Goal: Transaction & Acquisition: Purchase product/service

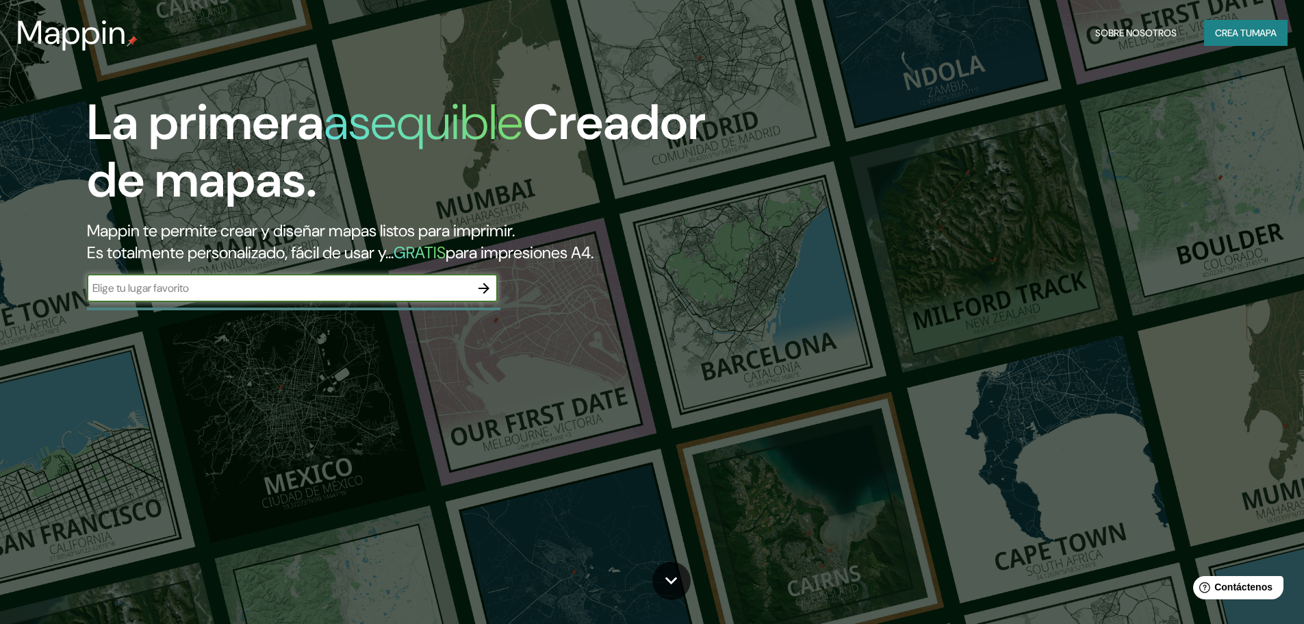
click at [466, 280] on input "text" at bounding box center [278, 288] width 383 height 16
type input "OCUILAN"
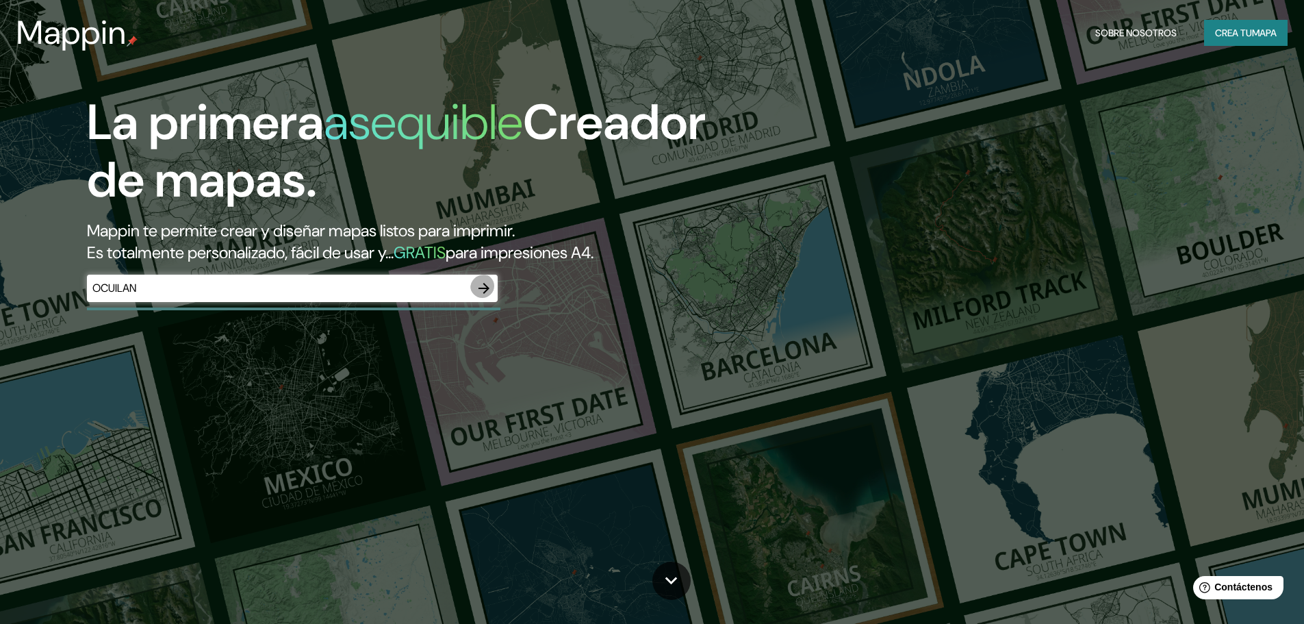
click at [483, 280] on icon "button" at bounding box center [484, 288] width 16 height 16
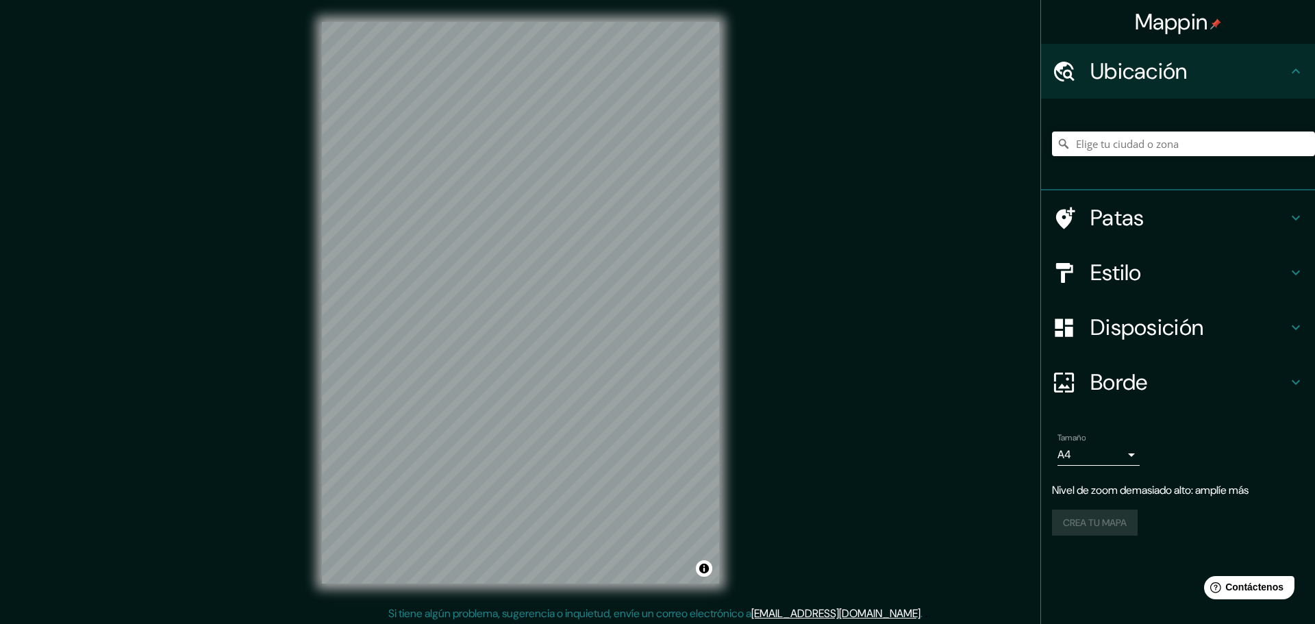
click at [828, 335] on div "Mappin Ubicación Patas Estilo Disposición Borde Elige un borde. Consejo : puede…" at bounding box center [657, 313] width 1315 height 627
click at [1301, 264] on icon at bounding box center [1295, 272] width 16 height 16
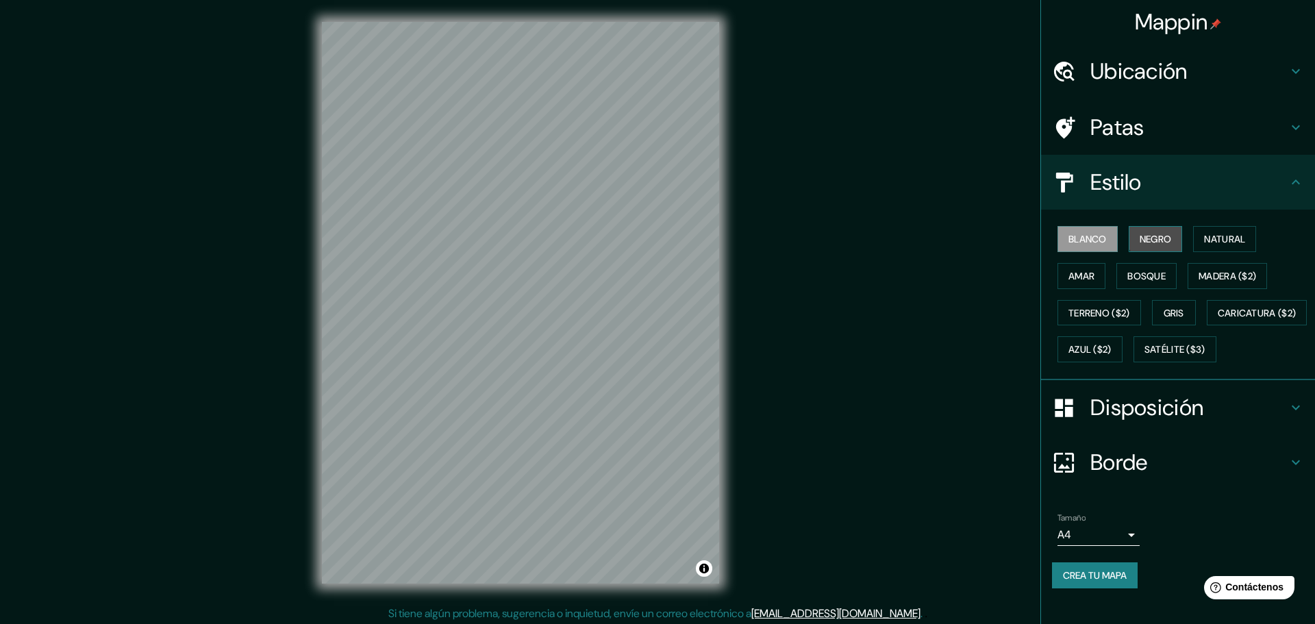
click at [1159, 226] on button "Negro" at bounding box center [1155, 239] width 54 height 26
click at [1193, 226] on button "Natural" at bounding box center [1224, 239] width 63 height 26
click at [1094, 267] on font "Amar" at bounding box center [1081, 276] width 26 height 18
click at [1116, 263] on button "Bosque" at bounding box center [1146, 276] width 60 height 26
click at [1198, 270] on font "Madera ($2)" at bounding box center [1227, 276] width 58 height 12
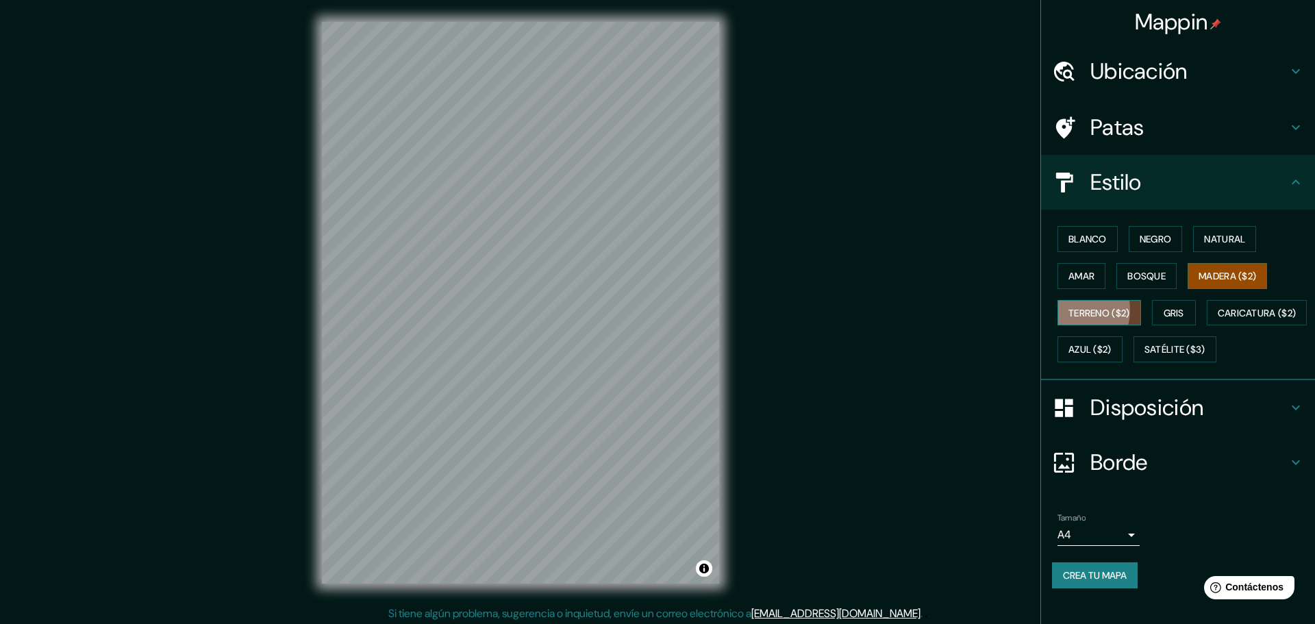
click at [1130, 307] on font "Terreno ($2)" at bounding box center [1099, 313] width 62 height 12
click at [1198, 270] on font "Madera ($2)" at bounding box center [1227, 276] width 58 height 12
click at [572, 623] on html "Mappin Ubicación Patas Estilo Blanco Negro Natural Amar Bosque Madera ($2) Terr…" at bounding box center [657, 312] width 1315 height 624
click at [724, 540] on div "© Mapbox © OpenStreetMap Improve this map" at bounding box center [520, 302] width 441 height 605
click at [809, 455] on div "Mappin Ubicación Patas Estilo Blanco Negro Natural Amar Bosque Madera ($2) Terr…" at bounding box center [657, 313] width 1315 height 627
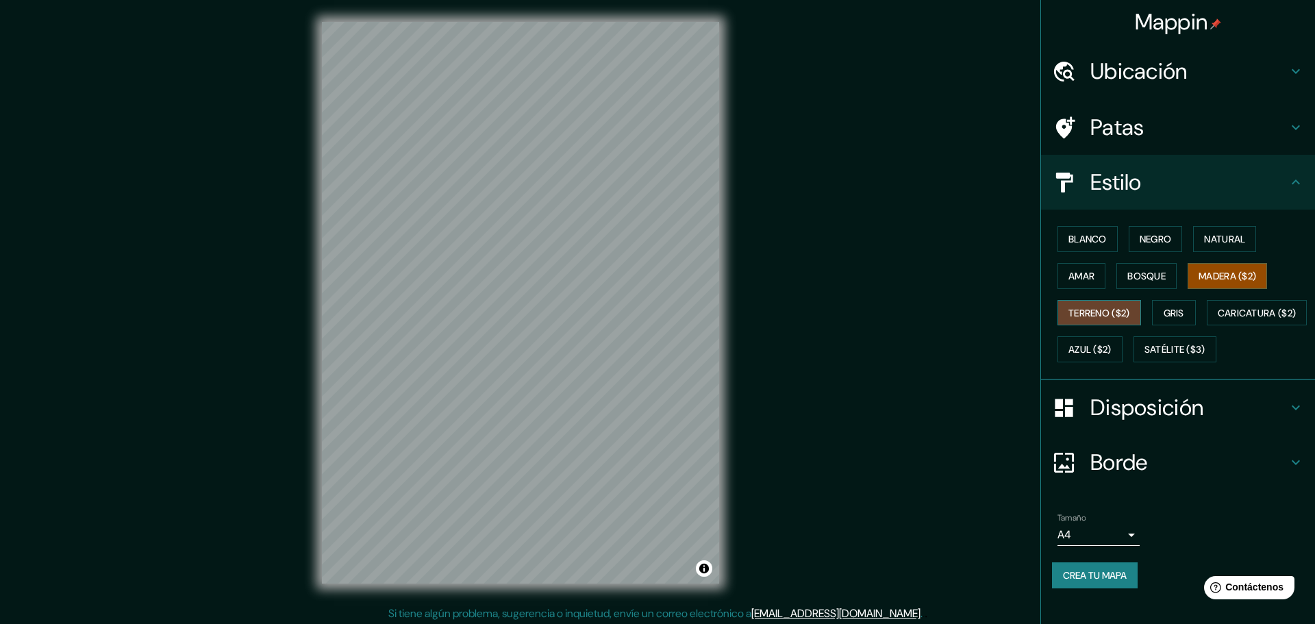
click at [1130, 307] on font "Terreno ($2)" at bounding box center [1099, 313] width 62 height 12
click at [1111, 344] on font "Azul ($2)" at bounding box center [1089, 350] width 43 height 12
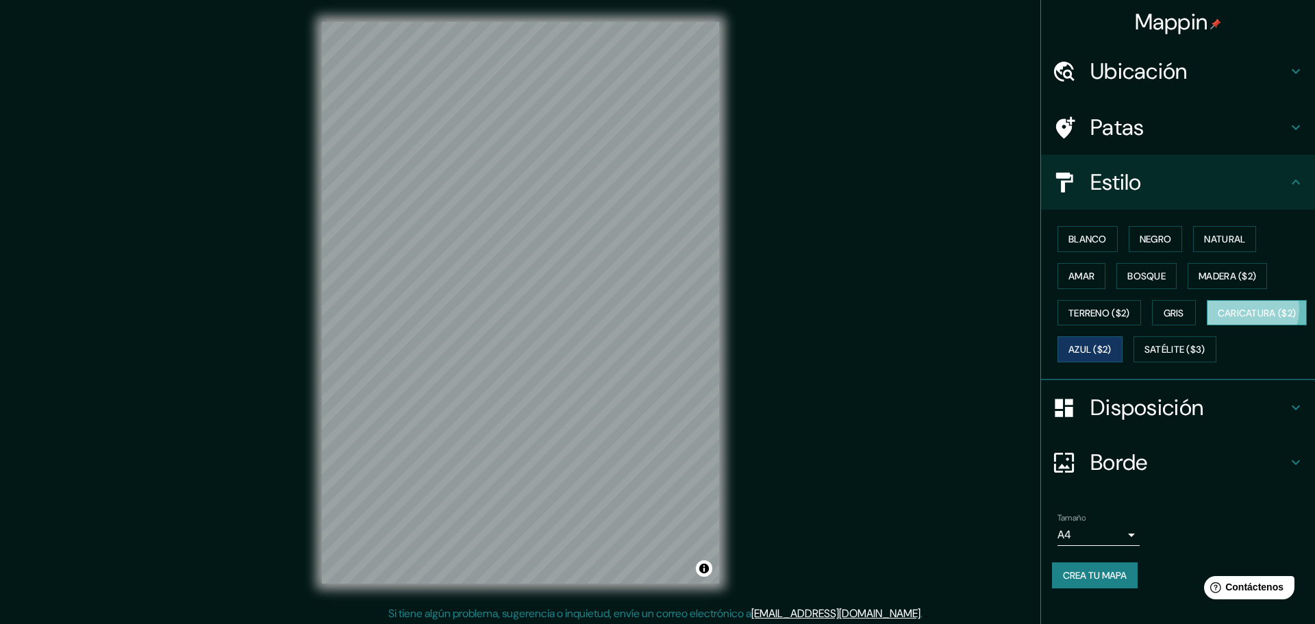
click at [1217, 307] on font "Caricatura ($2)" at bounding box center [1256, 313] width 79 height 12
click at [1152, 300] on button "Gris" at bounding box center [1174, 313] width 44 height 26
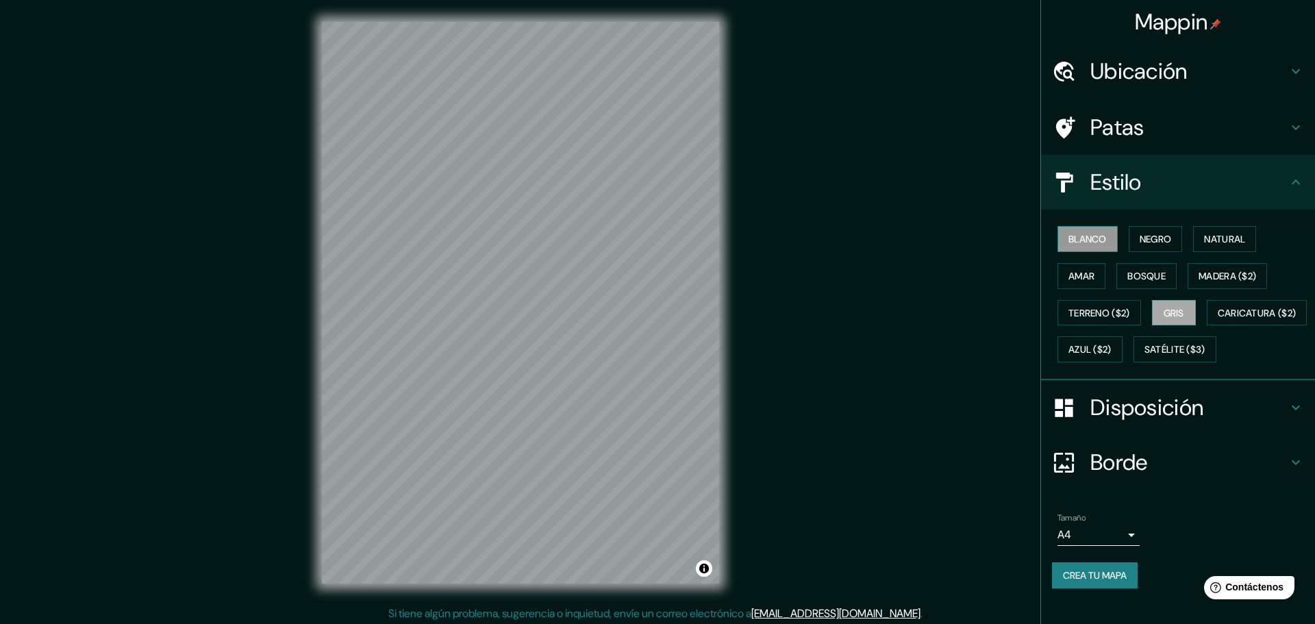
click at [1090, 230] on font "Blanco" at bounding box center [1087, 239] width 38 height 18
click at [1139, 233] on font "Negro" at bounding box center [1155, 239] width 32 height 12
click at [1204, 233] on font "Natural" at bounding box center [1224, 239] width 41 height 12
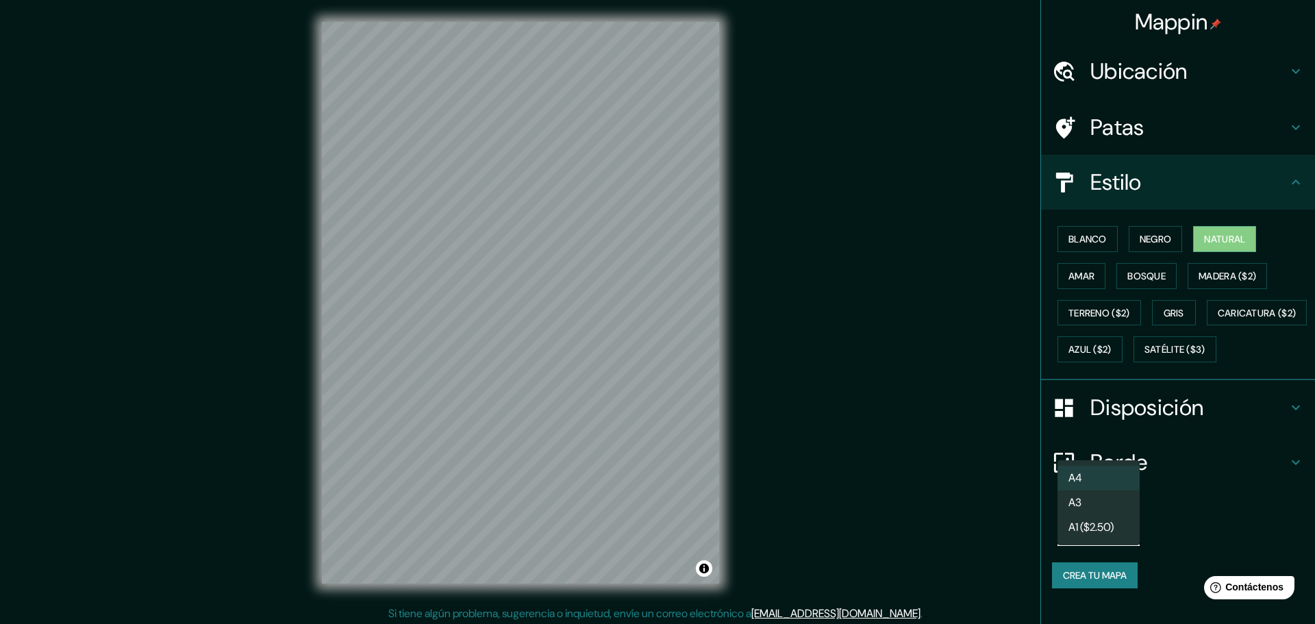
click at [1124, 453] on body "Mappin Ubicación Patas Estilo Blanco Negro Natural Amar Bosque Madera ($2) Terr…" at bounding box center [657, 312] width 1315 height 624
click at [1111, 495] on li "A3" at bounding box center [1098, 503] width 82 height 25
click at [1135, 451] on body "Mappin Ubicación Patas Estilo Blanco Negro Natural Amar Bosque Madera ($2) Terr…" at bounding box center [657, 312] width 1315 height 624
click at [1112, 516] on li "A1 ($2.50)" at bounding box center [1098, 528] width 82 height 25
click at [1117, 451] on body "Mappin Ubicación Patas Estilo Blanco Negro Natural Amar Bosque Madera ($2) Terr…" at bounding box center [657, 312] width 1315 height 624
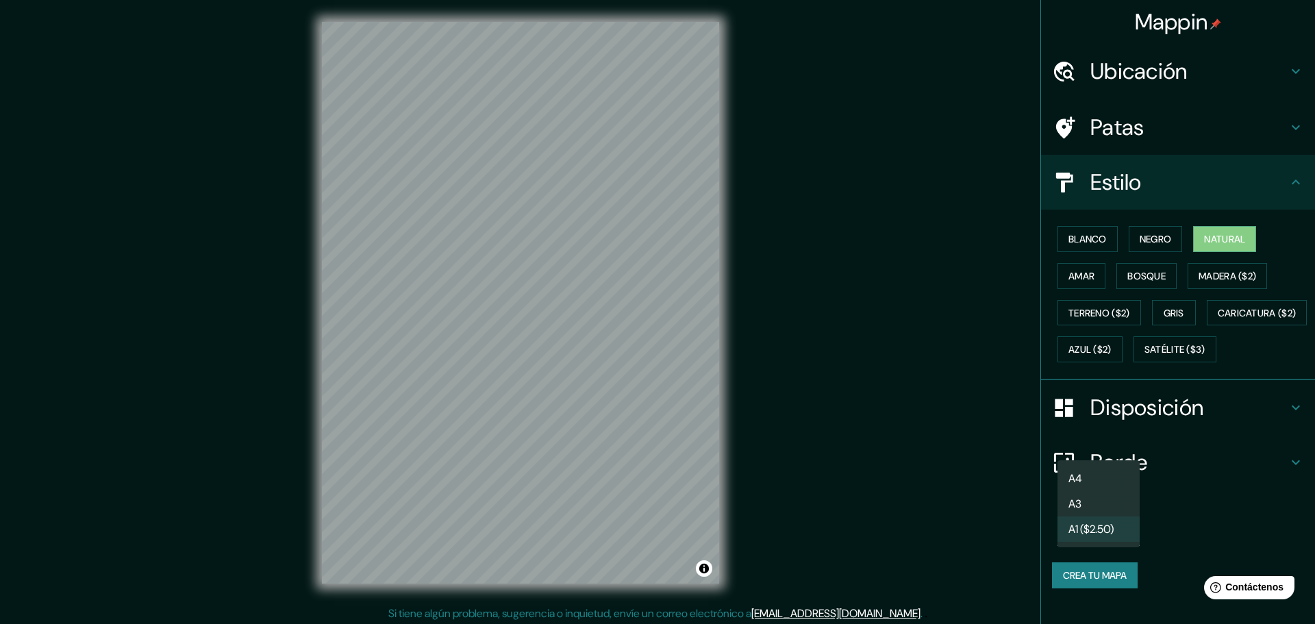
click at [1098, 497] on li "A3" at bounding box center [1098, 503] width 82 height 25
type input "a4"
click at [1139, 393] on font "Disposición" at bounding box center [1146, 407] width 113 height 29
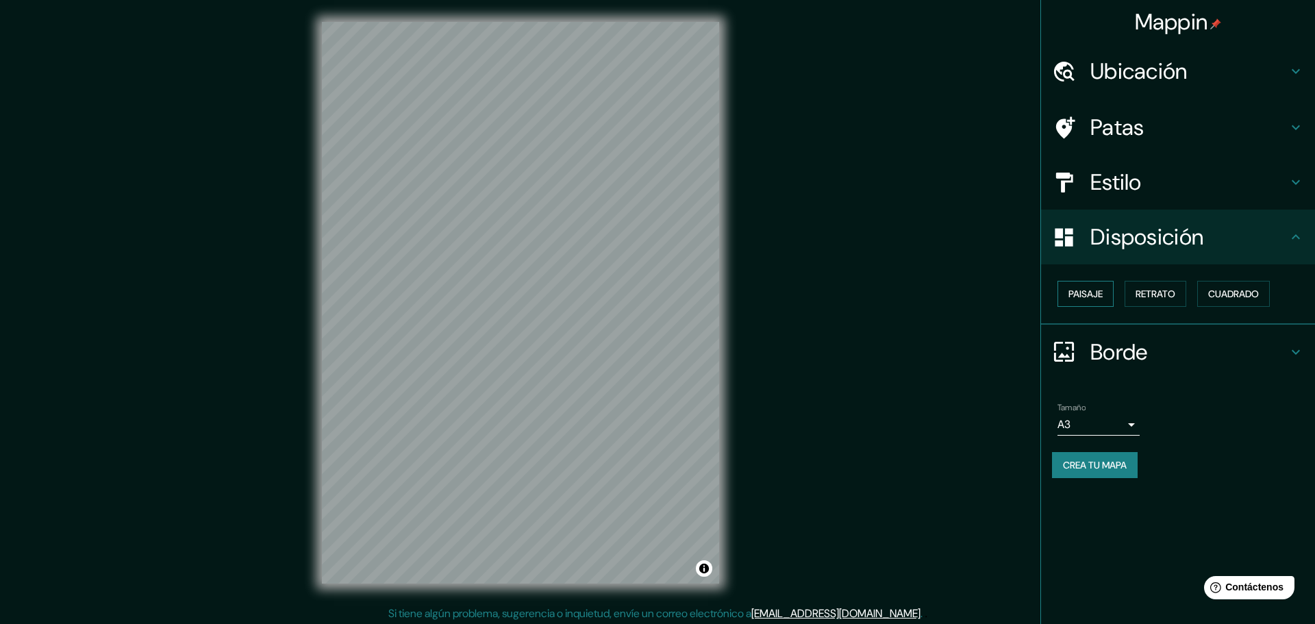
click at [1085, 288] on font "Paisaje" at bounding box center [1085, 294] width 34 height 12
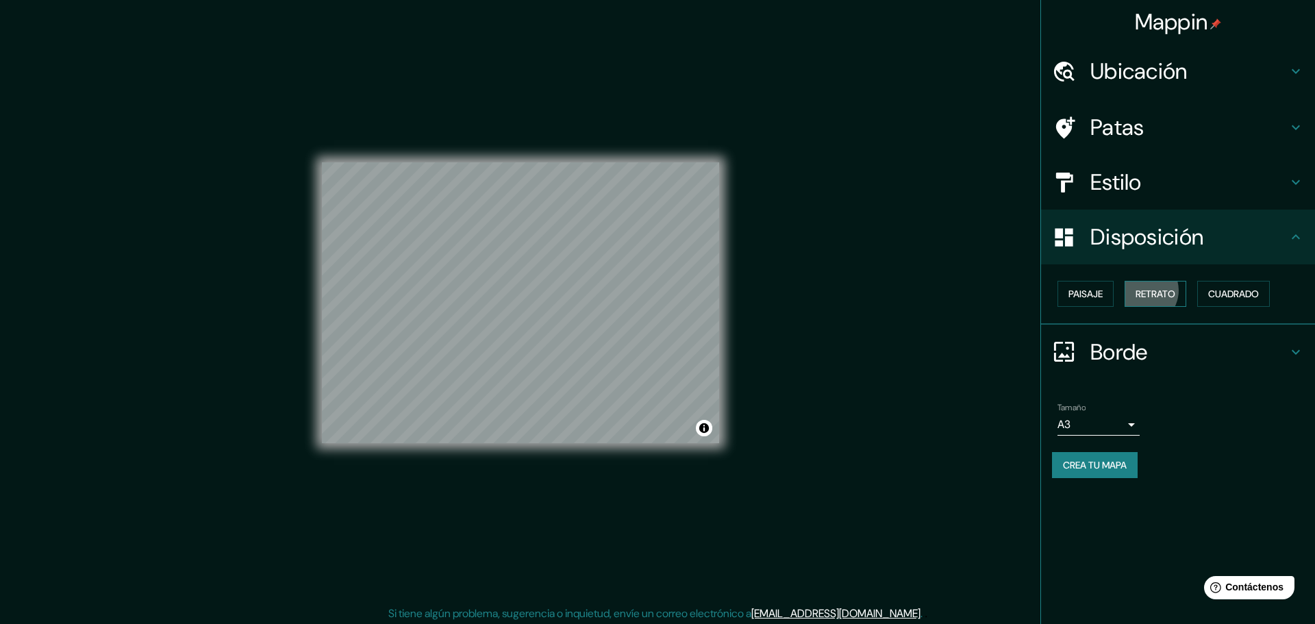
click at [1135, 288] on font "Retrato" at bounding box center [1155, 294] width 40 height 12
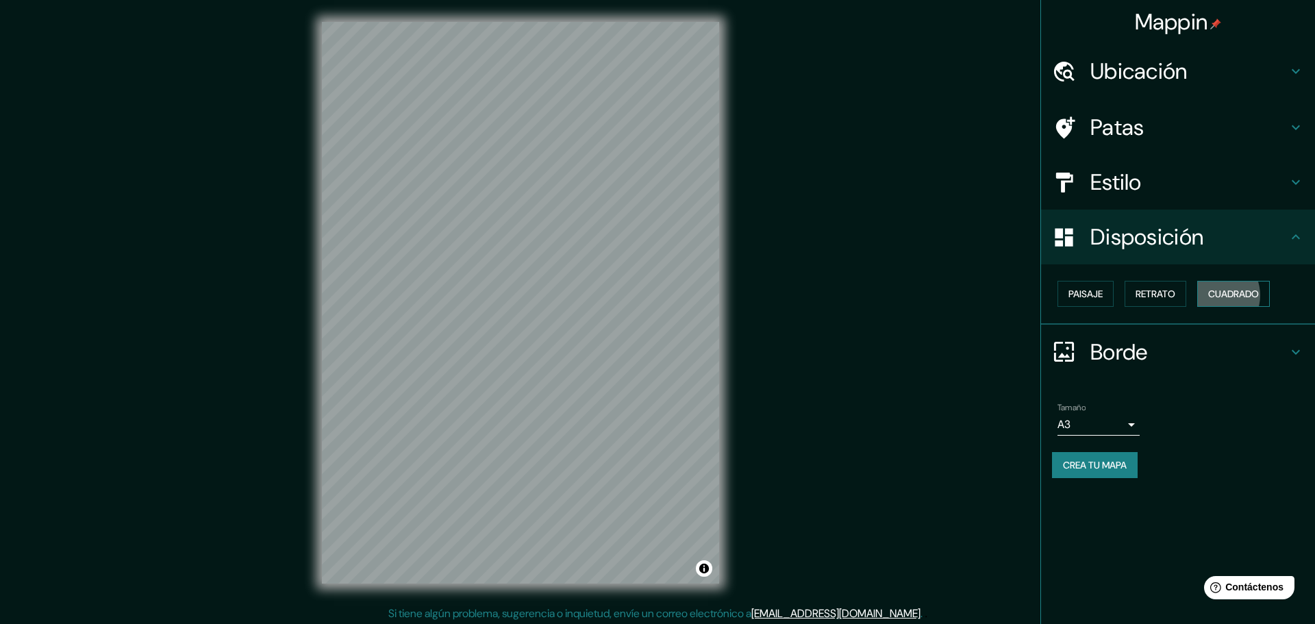
click at [1208, 288] on font "Cuadrado" at bounding box center [1233, 294] width 51 height 12
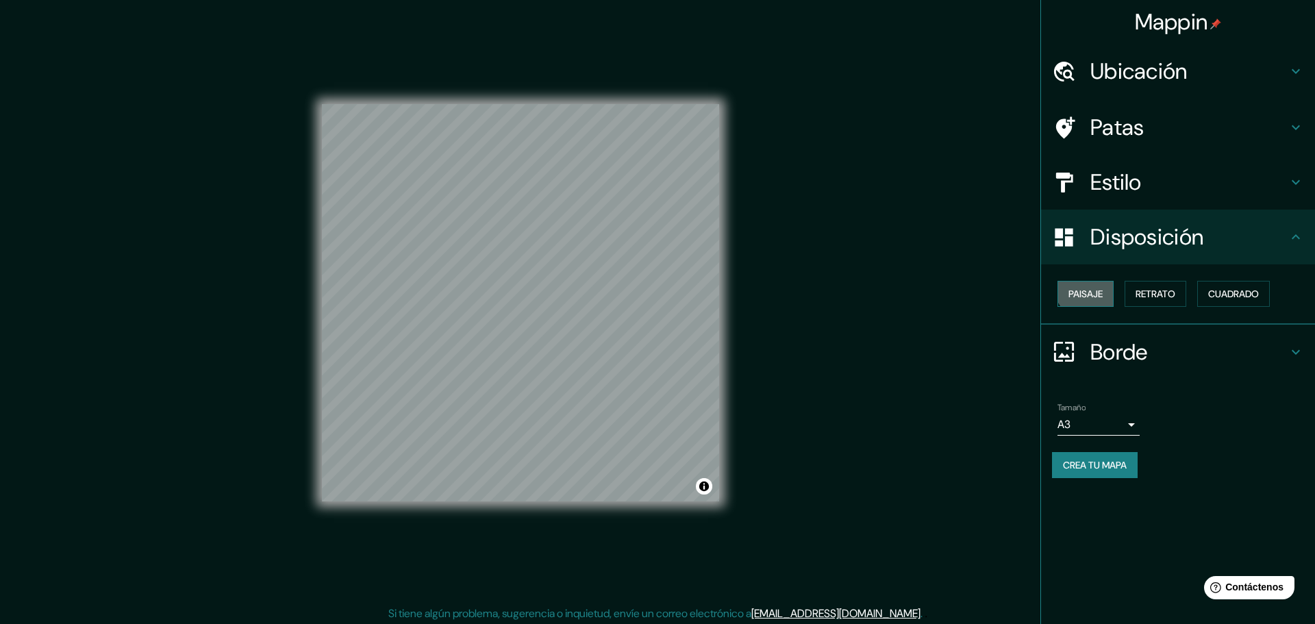
click at [1096, 281] on button "Paisaje" at bounding box center [1085, 294] width 56 height 26
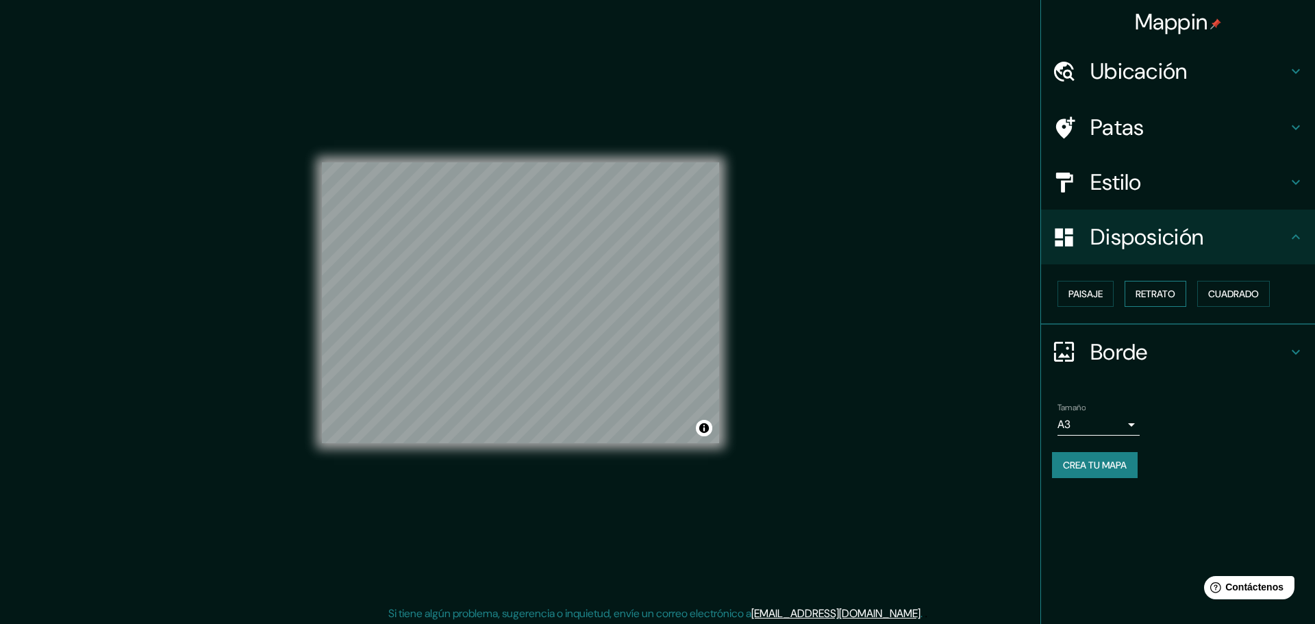
click at [1146, 285] on font "Retrato" at bounding box center [1155, 294] width 40 height 18
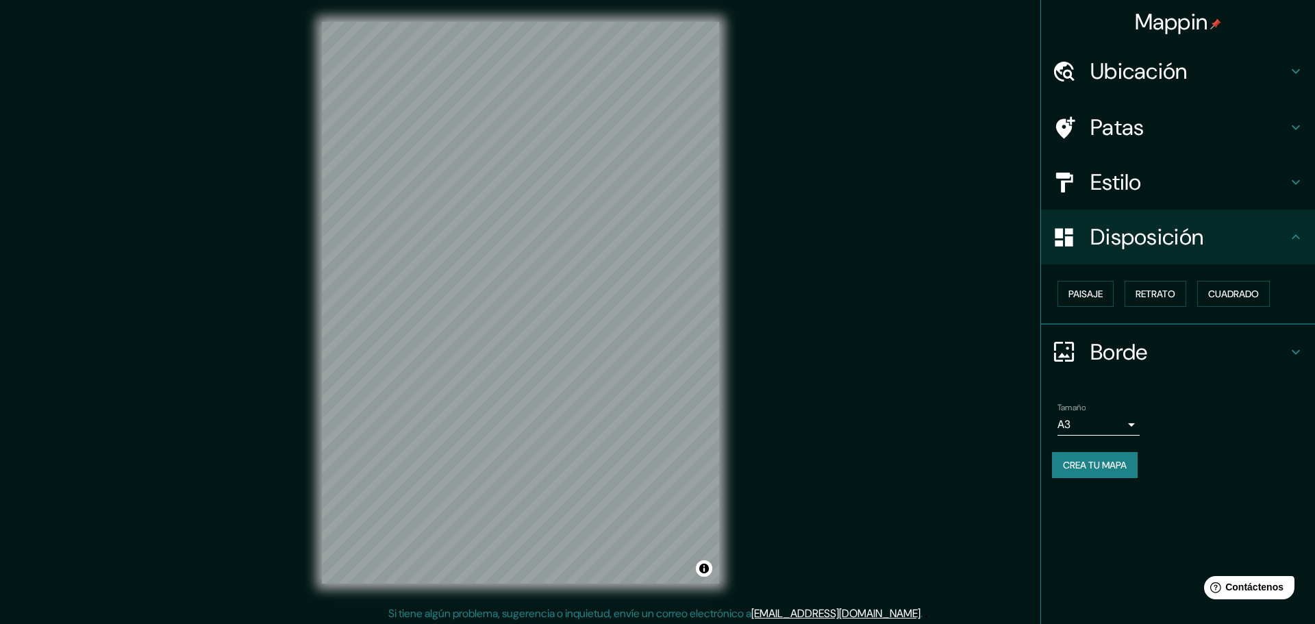
click at [1121, 162] on div "Estilo" at bounding box center [1178, 182] width 274 height 55
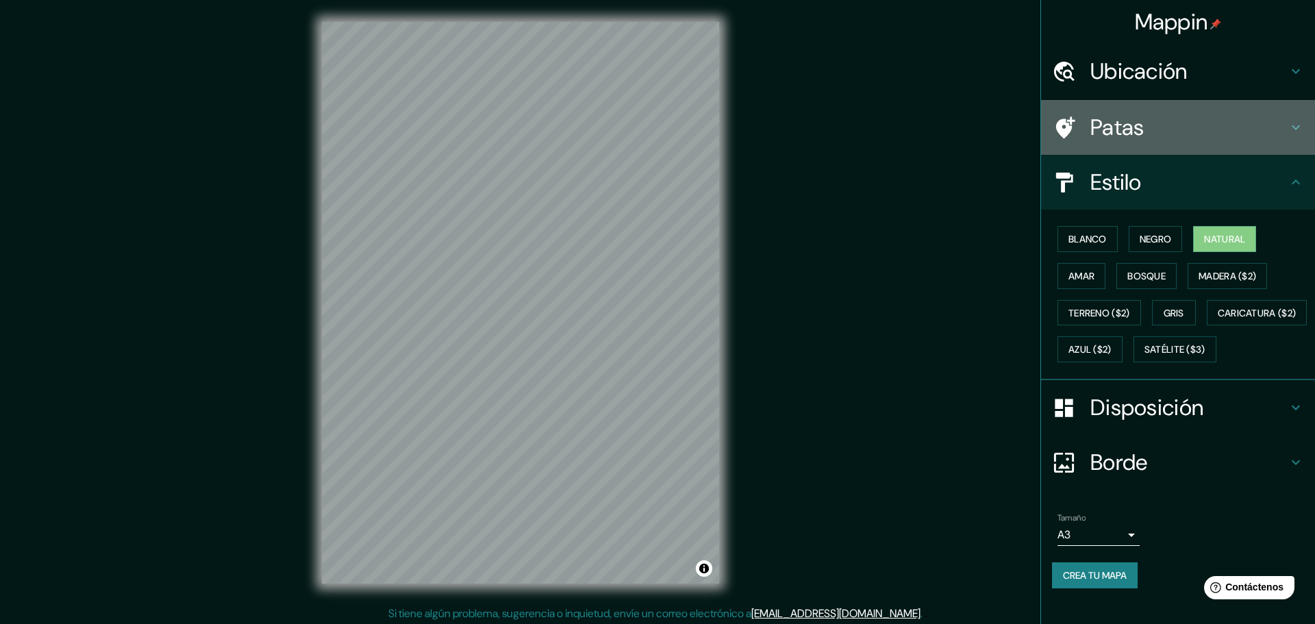
click at [1108, 116] on font "Patas" at bounding box center [1117, 127] width 54 height 29
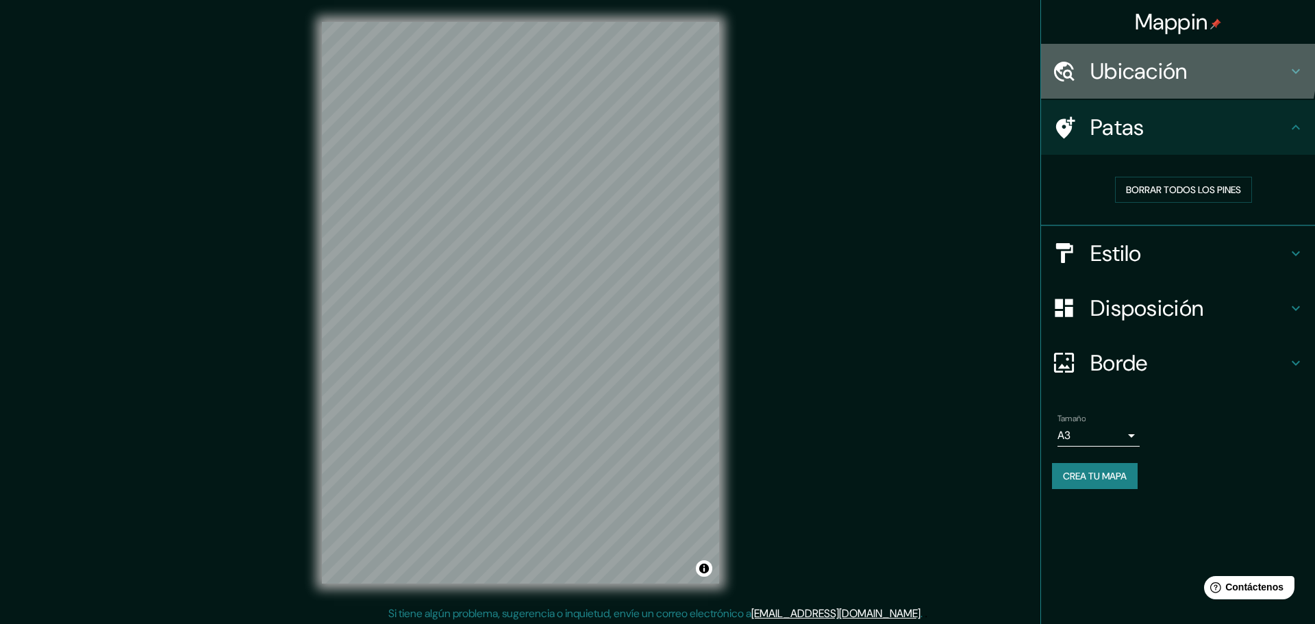
click at [1145, 64] on font "Ubicación" at bounding box center [1138, 71] width 97 height 29
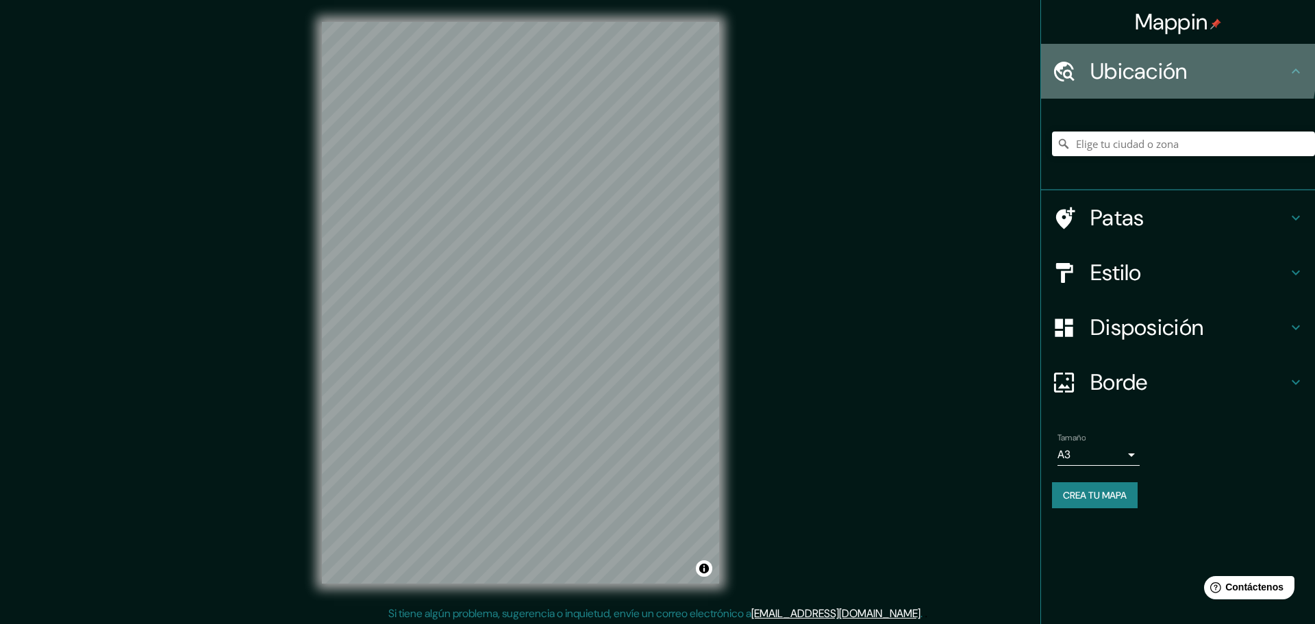
click at [1145, 64] on font "Ubicación" at bounding box center [1138, 71] width 97 height 29
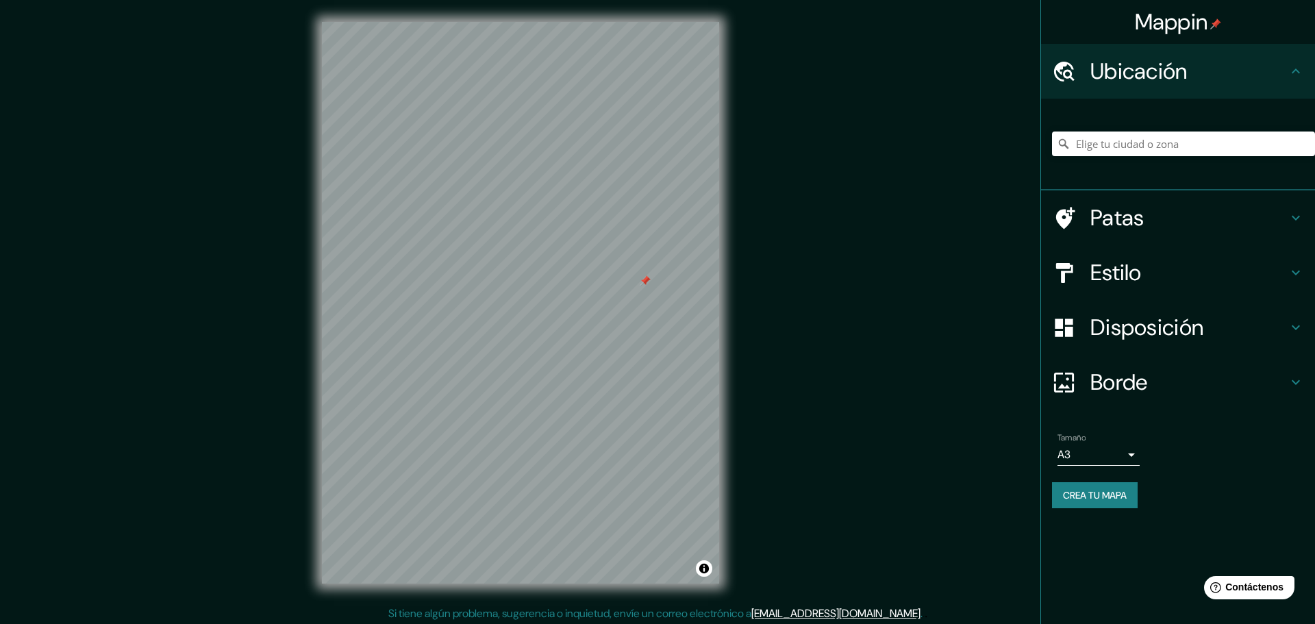
drag, startPoint x: 635, startPoint y: 268, endPoint x: 647, endPoint y: 274, distance: 12.9
click at [647, 275] on div at bounding box center [645, 280] width 11 height 11
click at [646, 275] on div at bounding box center [646, 280] width 11 height 11
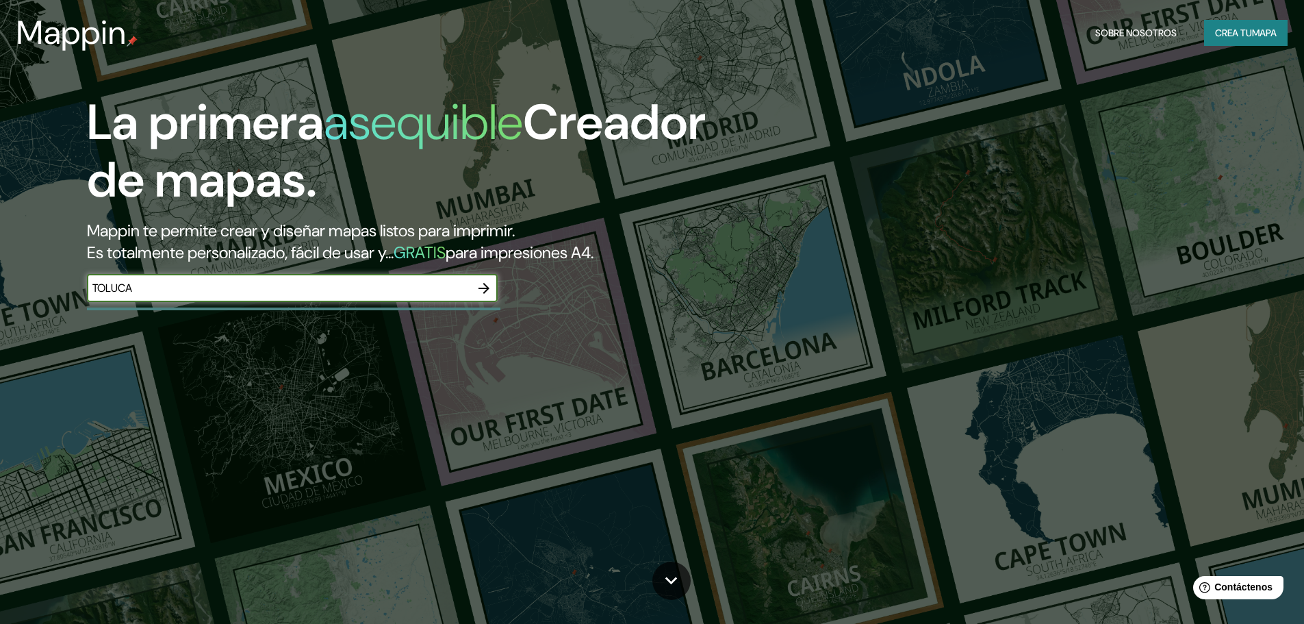
type input "TOLUCA"
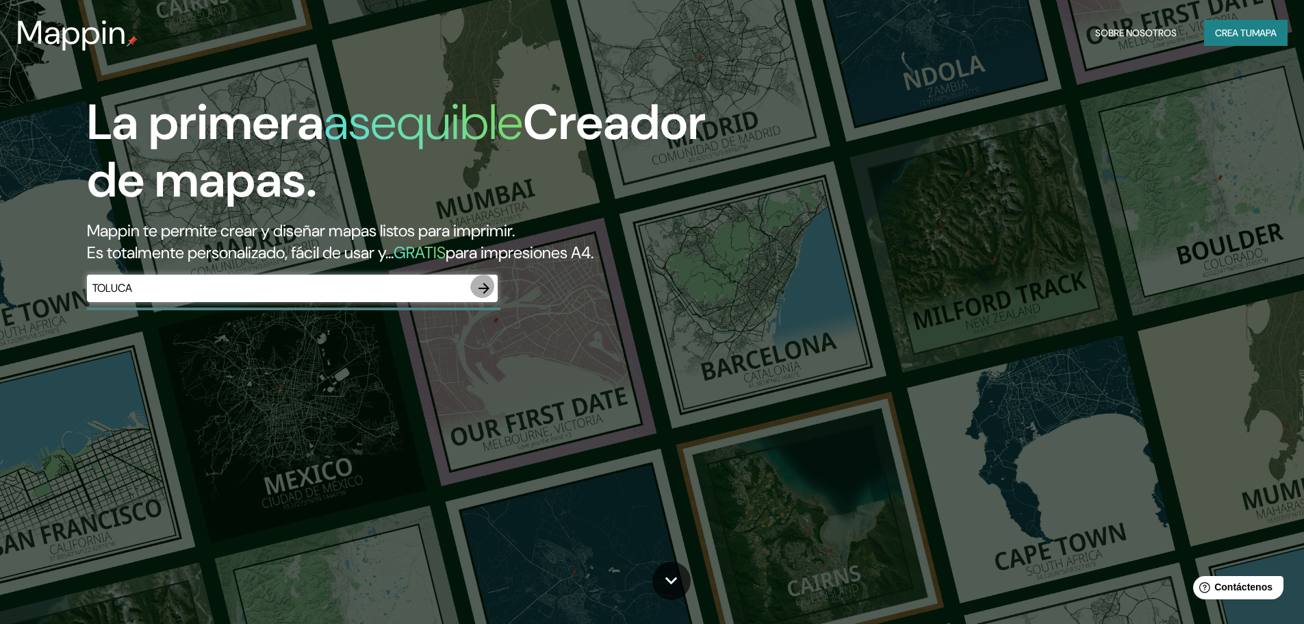
click at [489, 280] on icon "button" at bounding box center [484, 288] width 16 height 16
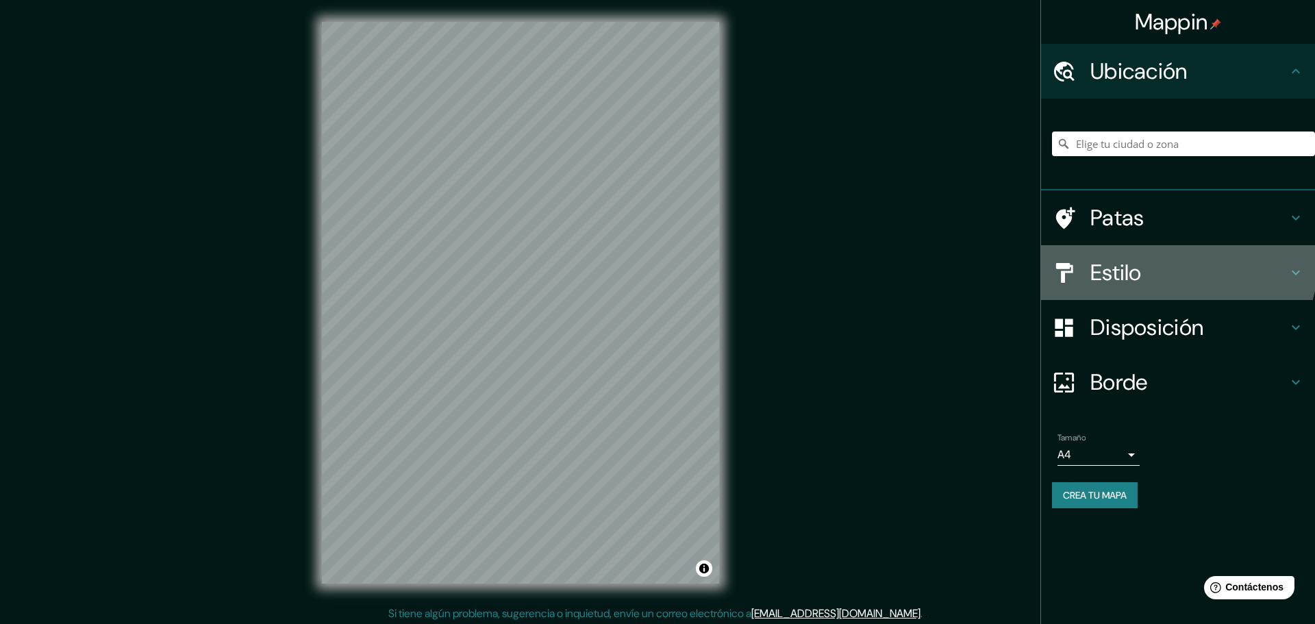
click at [1145, 245] on div "Estilo" at bounding box center [1178, 272] width 274 height 55
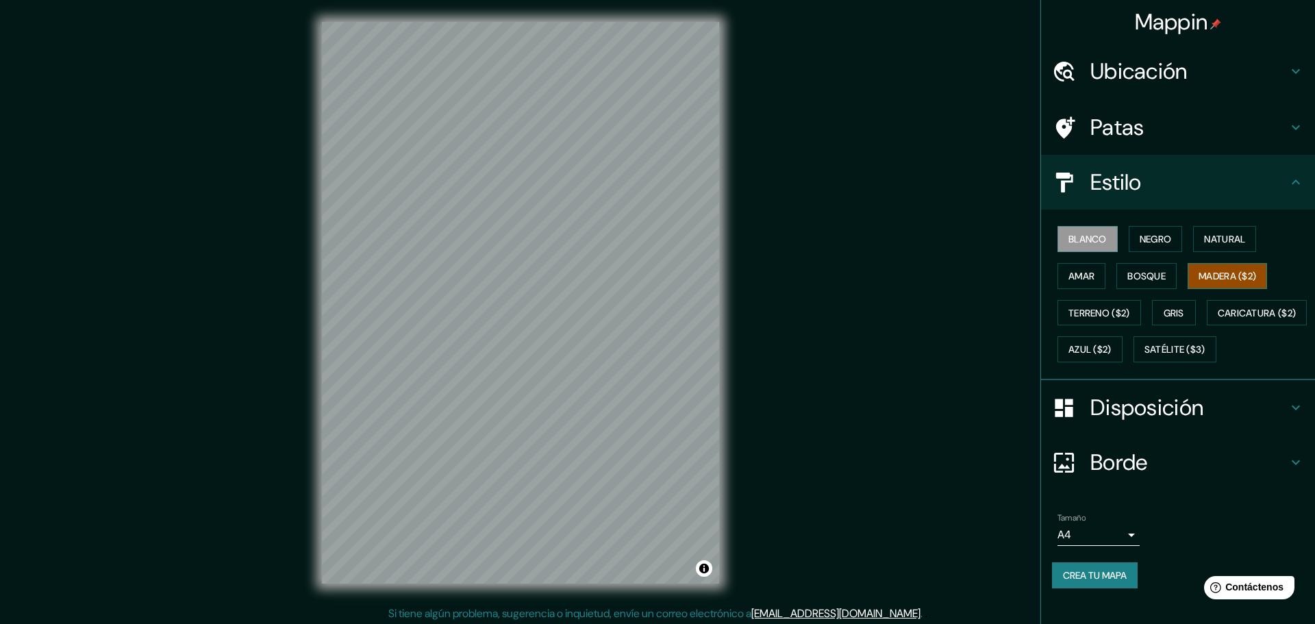
click at [1198, 270] on font "Madera ($2)" at bounding box center [1227, 276] width 58 height 12
click at [926, 369] on div "Mappin Ubicación Patas Estilo Blanco Negro Natural Amar Bosque Madera ($2) Terr…" at bounding box center [657, 313] width 1315 height 627
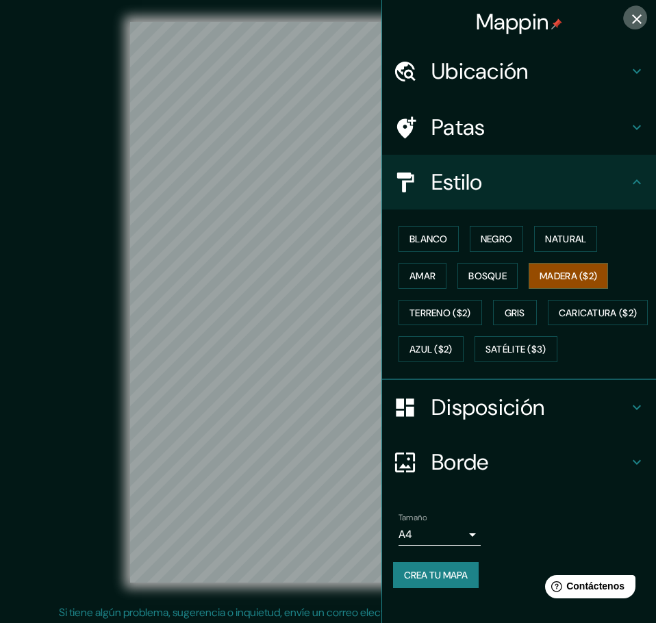
click at [642, 14] on icon "button" at bounding box center [637, 19] width 10 height 10
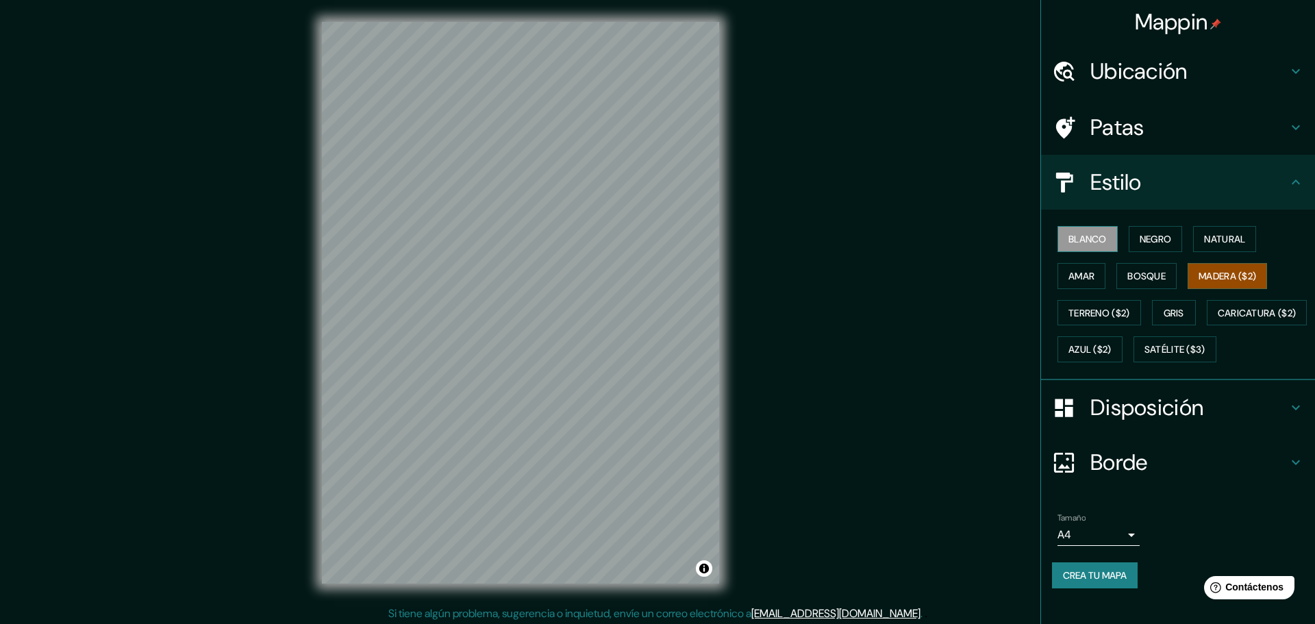
click at [1096, 233] on font "Blanco" at bounding box center [1087, 239] width 38 height 12
click at [1130, 226] on button "Negro" at bounding box center [1155, 239] width 54 height 26
click at [1204, 233] on font "Natural" at bounding box center [1224, 239] width 41 height 12
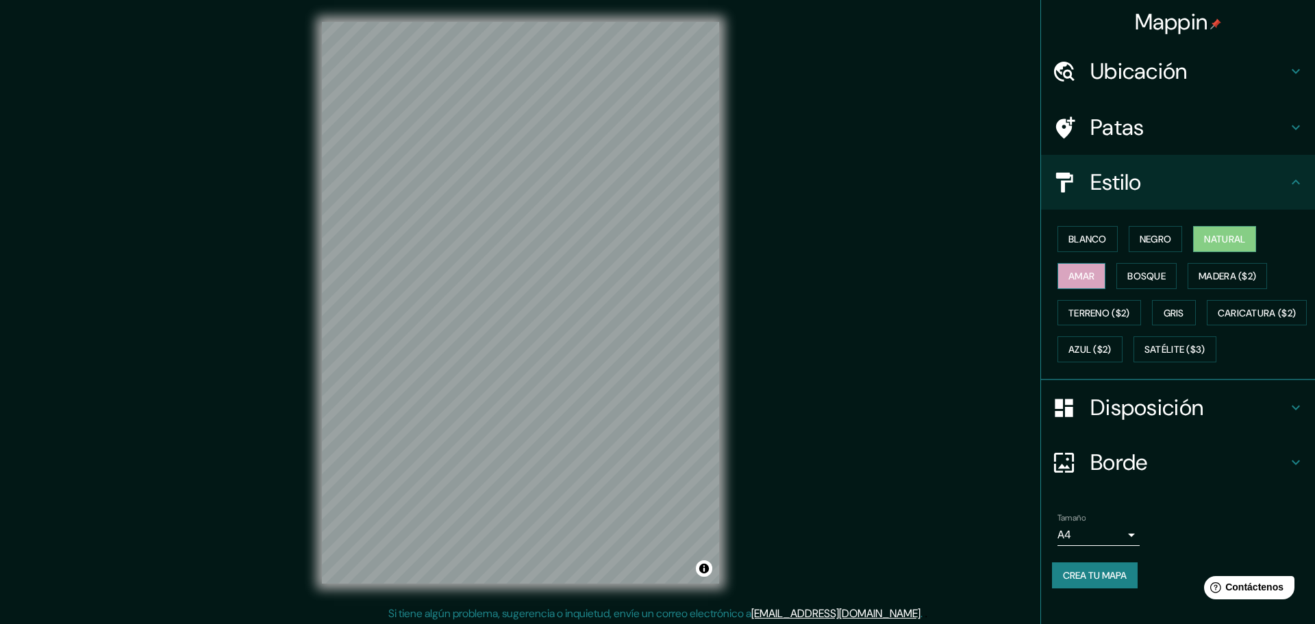
click at [1094, 270] on font "Amar" at bounding box center [1081, 276] width 26 height 12
click at [1116, 263] on button "Bosque" at bounding box center [1146, 276] width 60 height 26
click at [1198, 270] on font "Madera ($2)" at bounding box center [1227, 276] width 58 height 12
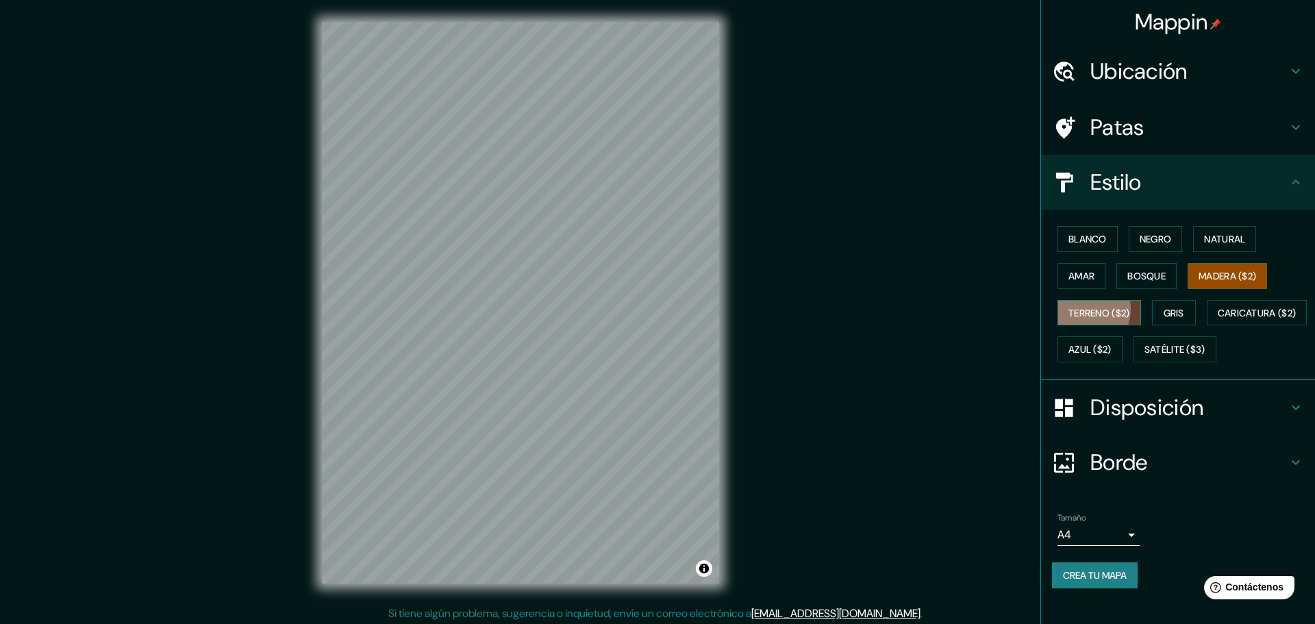
click at [1130, 307] on font "Terreno ($2)" at bounding box center [1099, 313] width 62 height 12
click at [1163, 307] on font "Gris" at bounding box center [1173, 313] width 21 height 12
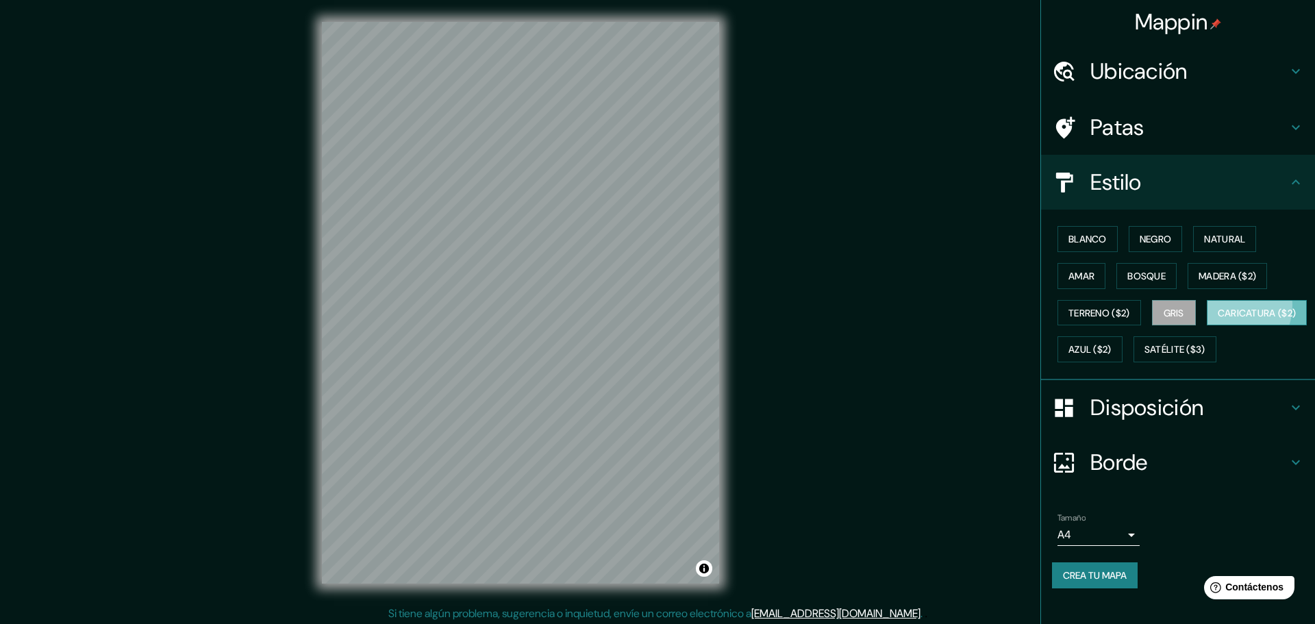
click at [1217, 307] on font "Caricatura ($2)" at bounding box center [1256, 313] width 79 height 12
click at [1111, 344] on font "Azul ($2)" at bounding box center [1089, 350] width 43 height 12
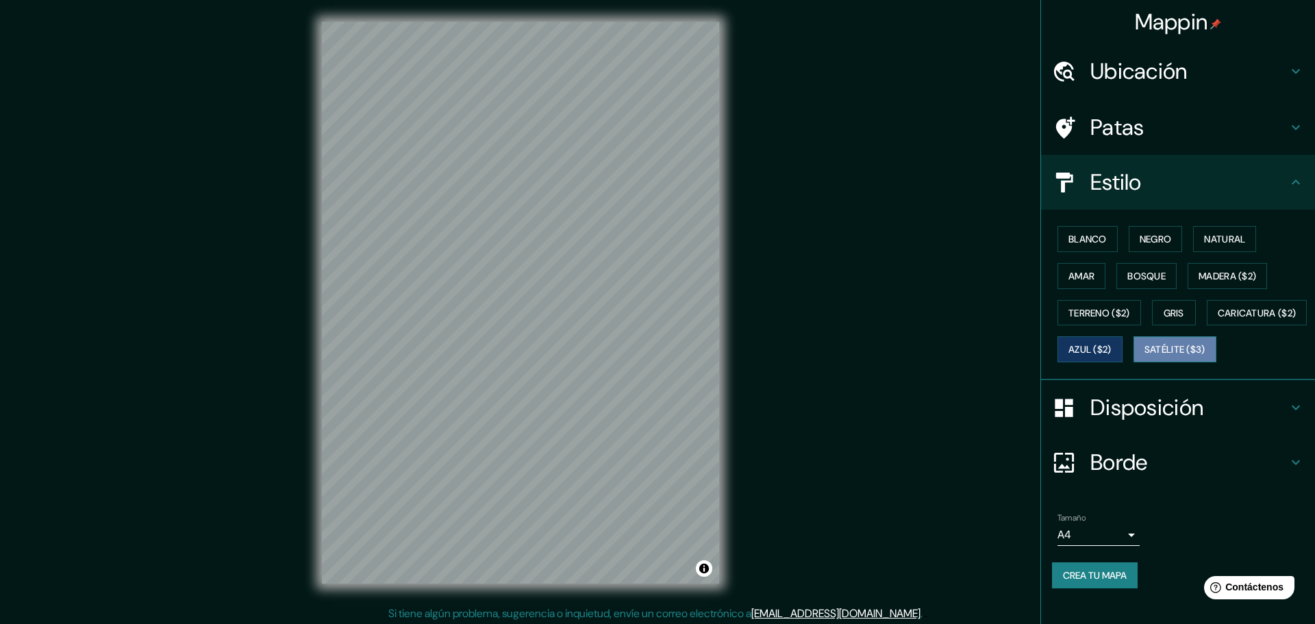
click at [1144, 344] on font "Satélite ($3)" at bounding box center [1174, 350] width 61 height 12
click at [1080, 220] on div "Blanco Negro Natural Amar Bosque Madera ($2) Terreno ($2) Gris Caricatura ($2) …" at bounding box center [1183, 293] width 263 height 147
click at [1085, 233] on font "Blanco" at bounding box center [1087, 239] width 38 height 12
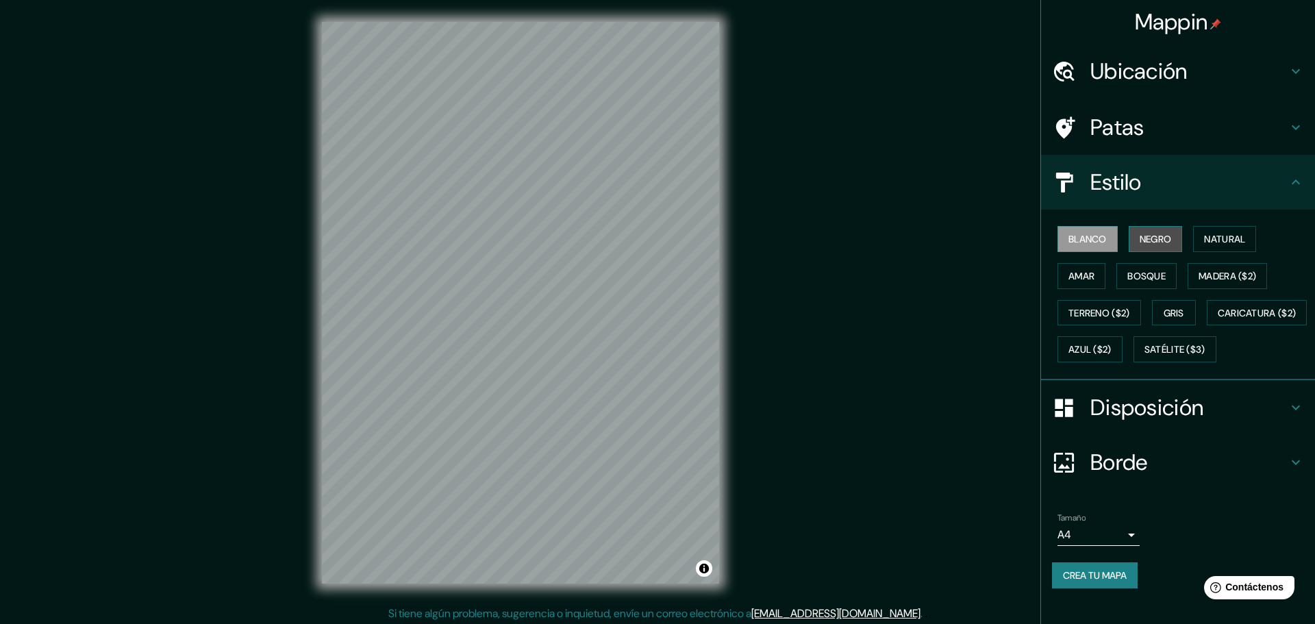
click at [1150, 230] on font "Negro" at bounding box center [1155, 239] width 32 height 18
click at [1208, 233] on font "Natural" at bounding box center [1224, 239] width 41 height 12
click at [1094, 270] on font "Amar" at bounding box center [1081, 276] width 26 height 12
click at [1198, 270] on font "Madera ($2)" at bounding box center [1227, 276] width 58 height 12
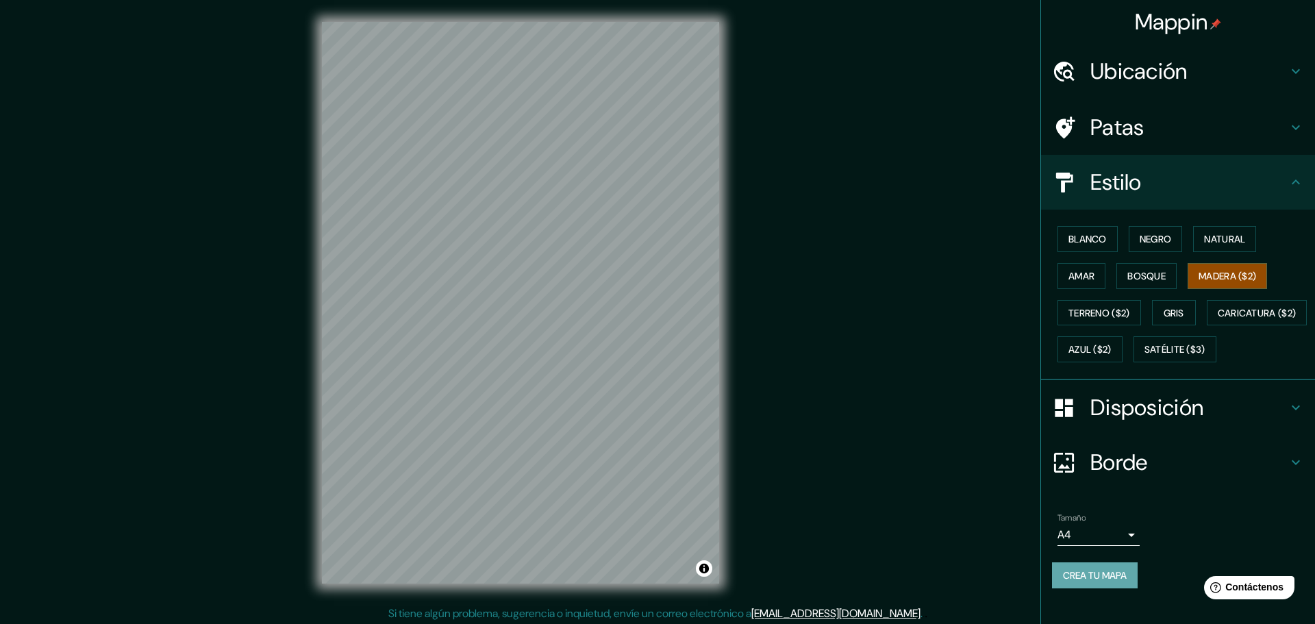
click at [1106, 562] on button "Crea tu mapa" at bounding box center [1095, 575] width 86 height 26
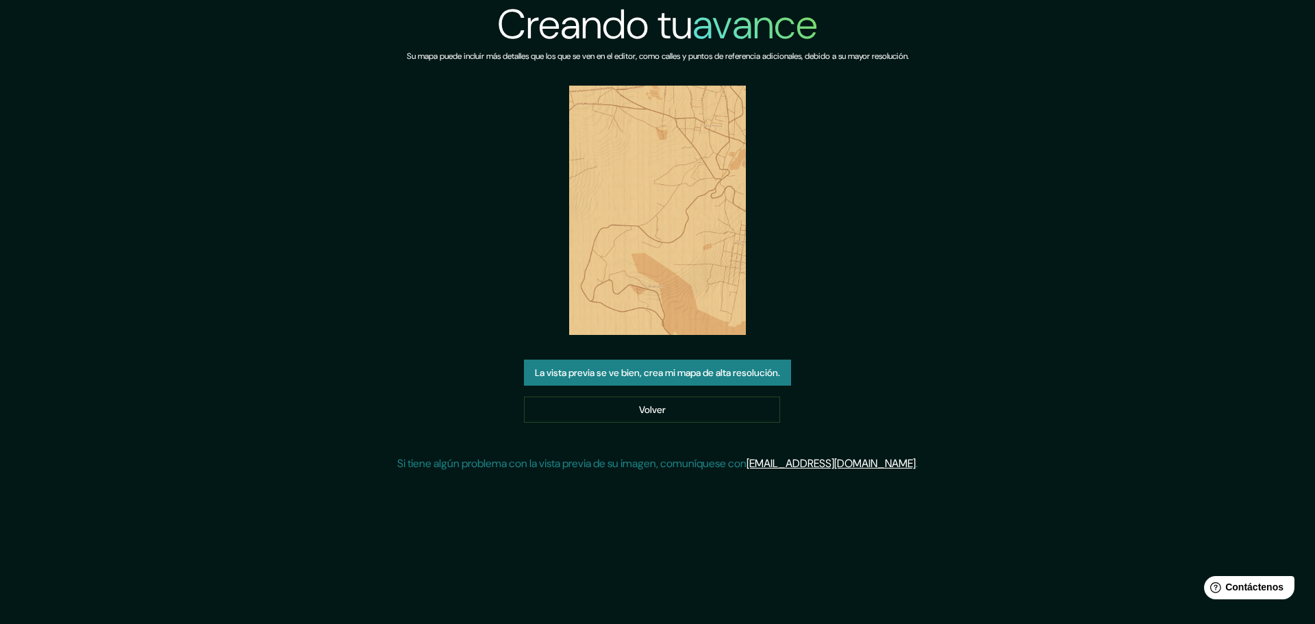
click at [687, 240] on img at bounding box center [657, 210] width 177 height 249
click at [683, 367] on font "La vista previa se ve bien, crea mi mapa de alta resolución." at bounding box center [657, 373] width 245 height 12
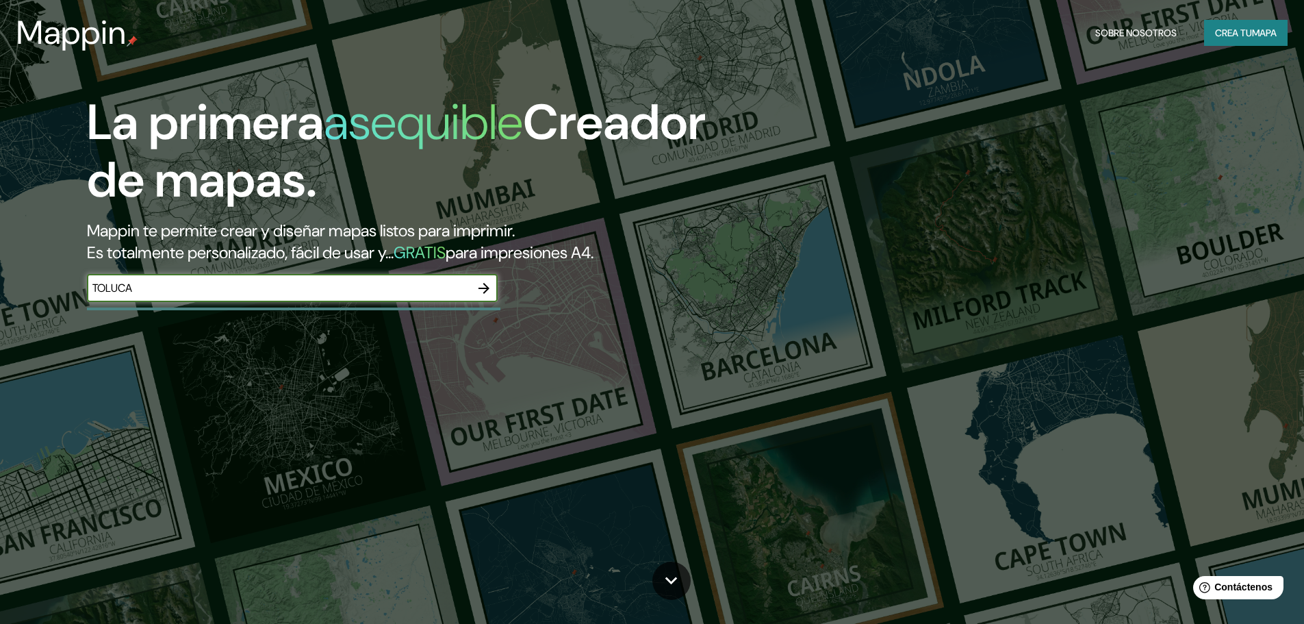
type input "TOLUCA"
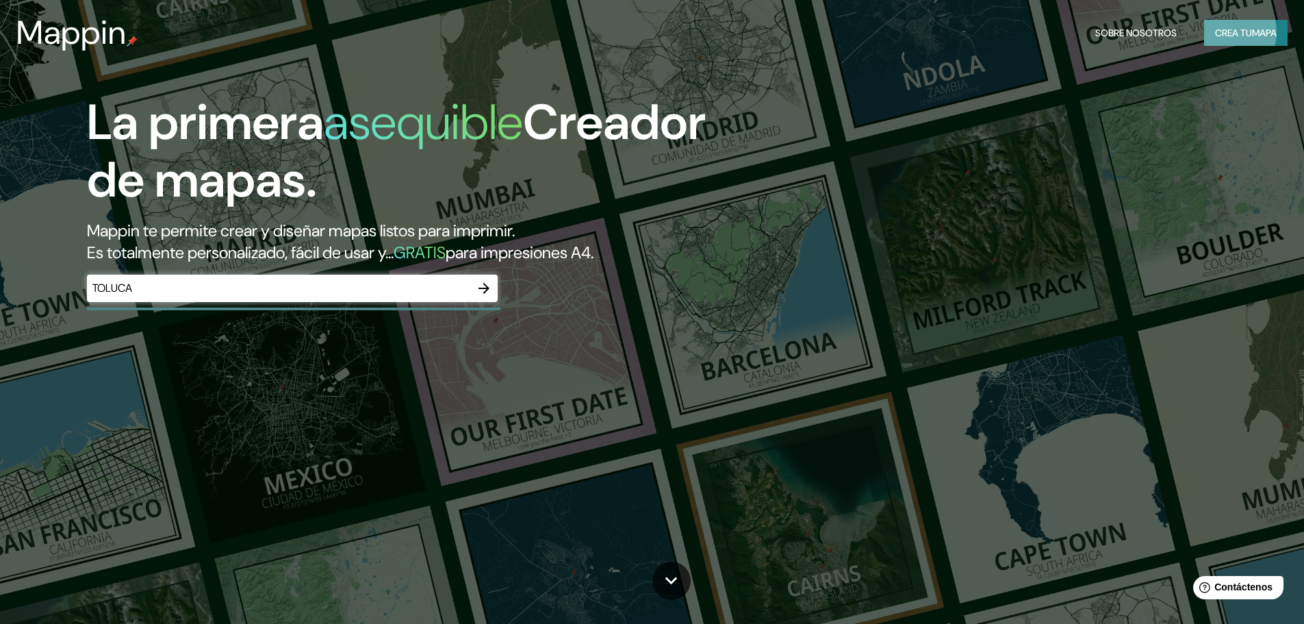
click at [1243, 34] on font "Crea tu" at bounding box center [1233, 33] width 37 height 12
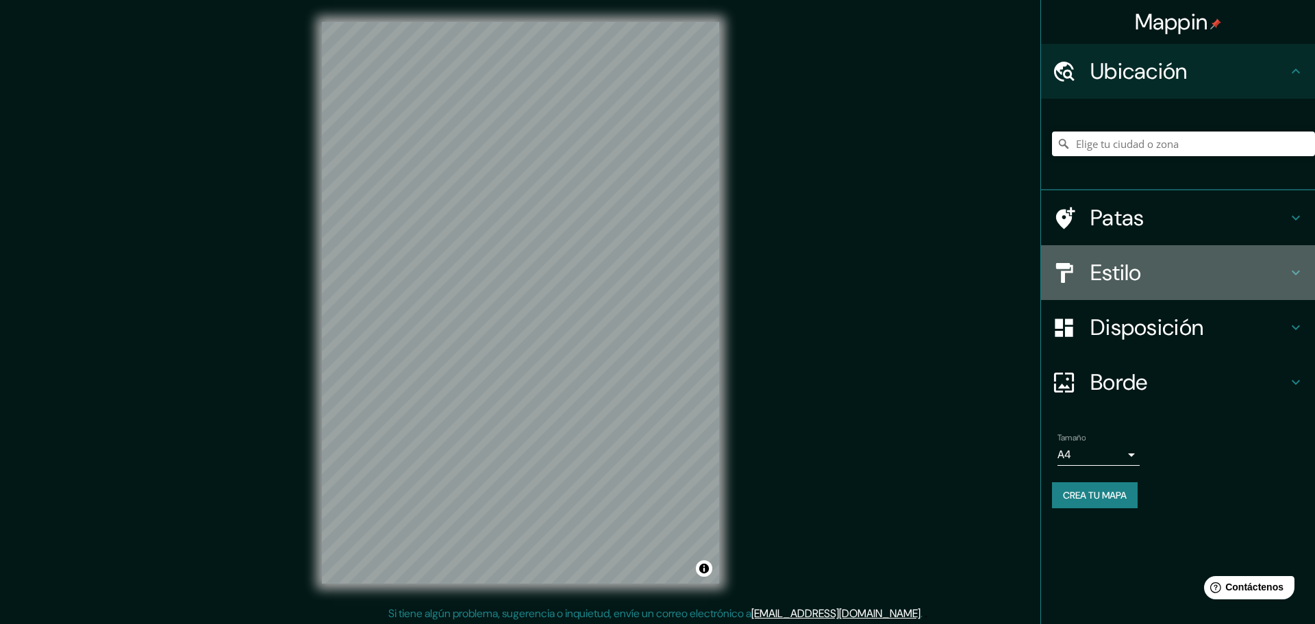
click at [1152, 259] on h4 "Estilo" at bounding box center [1188, 272] width 197 height 27
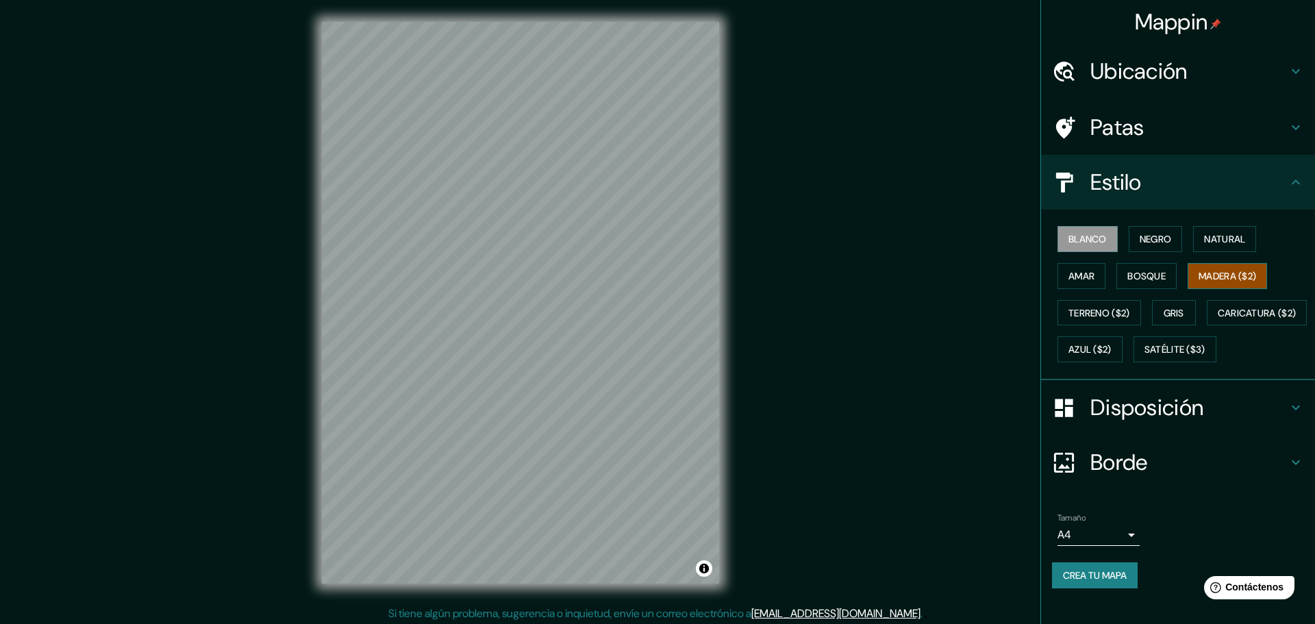
click at [1198, 270] on font "Madera ($2)" at bounding box center [1227, 276] width 58 height 12
